Goal: Task Accomplishment & Management: Manage account settings

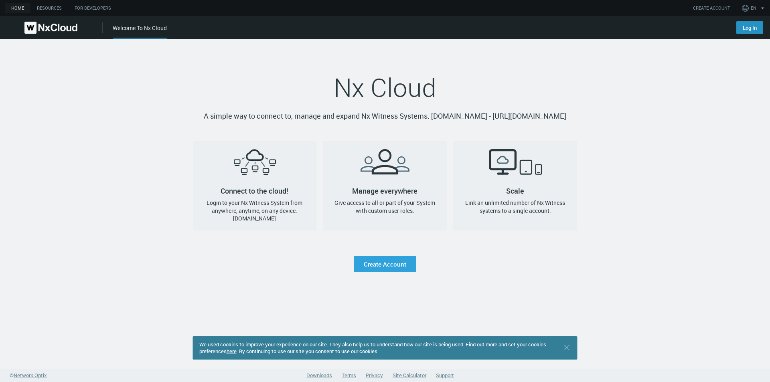
click at [743, 30] on link "Log In" at bounding box center [749, 27] width 27 height 13
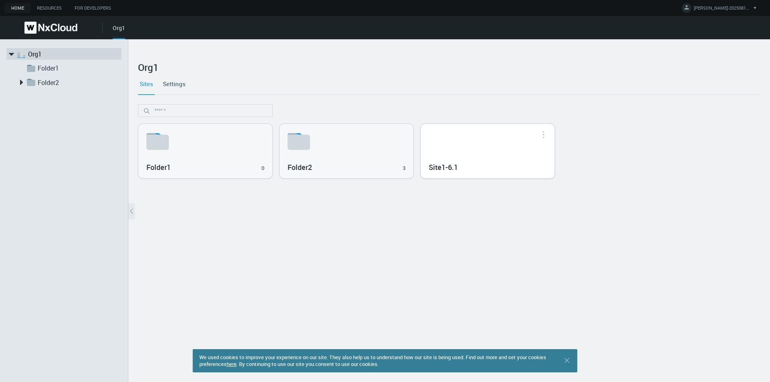
click at [510, 163] on div "Site1-6.1" at bounding box center [488, 167] width 118 height 14
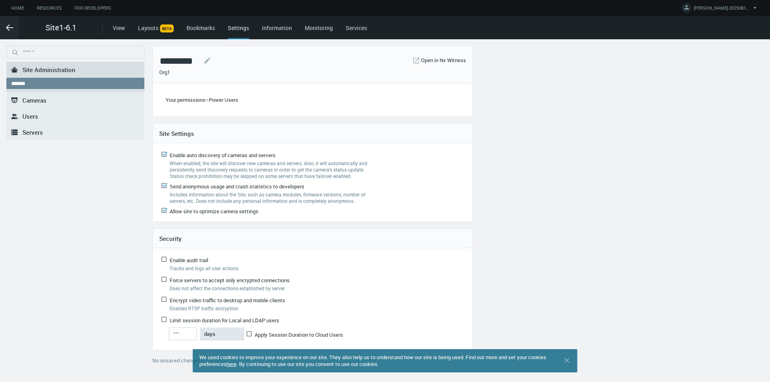
type input "**"
click at [14, 31] on icon ".arrow {fill-rule:evenodd;clip-rule:evenodd;fill:none;stroke:var(--btn-arrow-co…" at bounding box center [10, 28] width 10 height 10
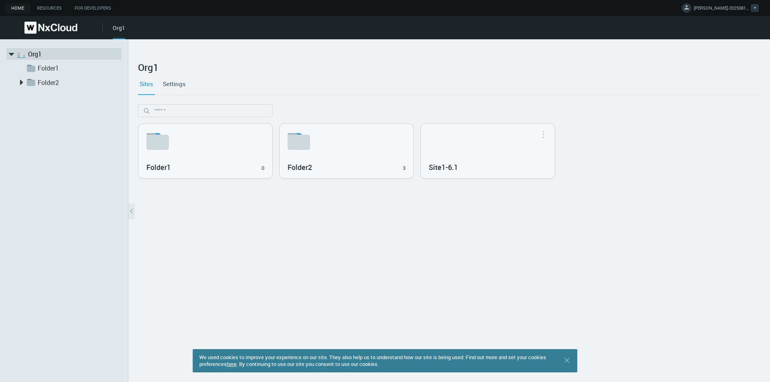
click at [728, 7] on span "ANNA-20250814-1 M." at bounding box center [722, 9] width 56 height 9
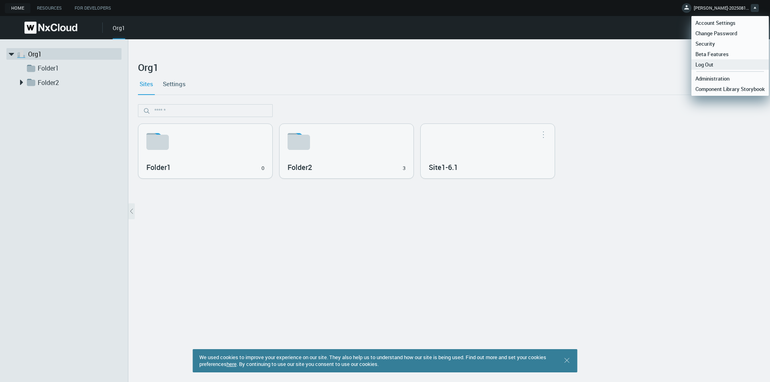
click at [708, 65] on span "Log Out" at bounding box center [704, 64] width 26 height 7
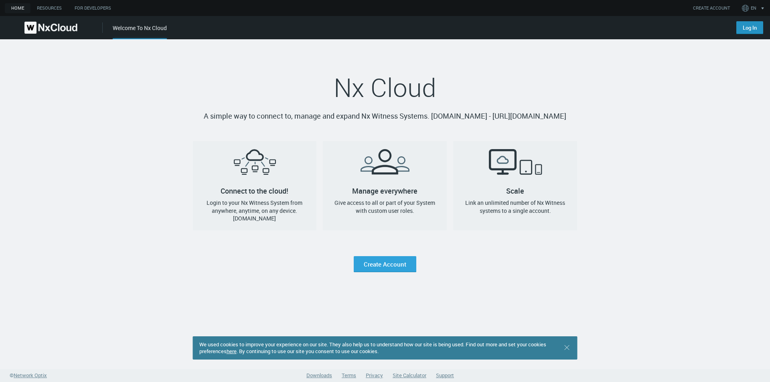
click at [745, 34] on link "Log In" at bounding box center [749, 27] width 27 height 13
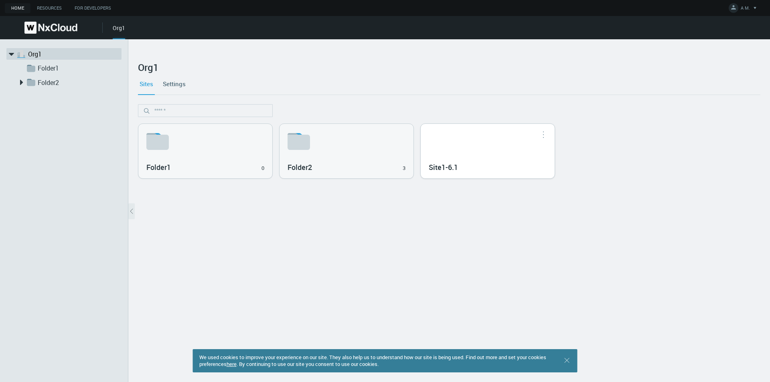
click at [499, 155] on div "Site1-6.1" at bounding box center [488, 151] width 134 height 55
